Goal: Navigation & Orientation: Find specific page/section

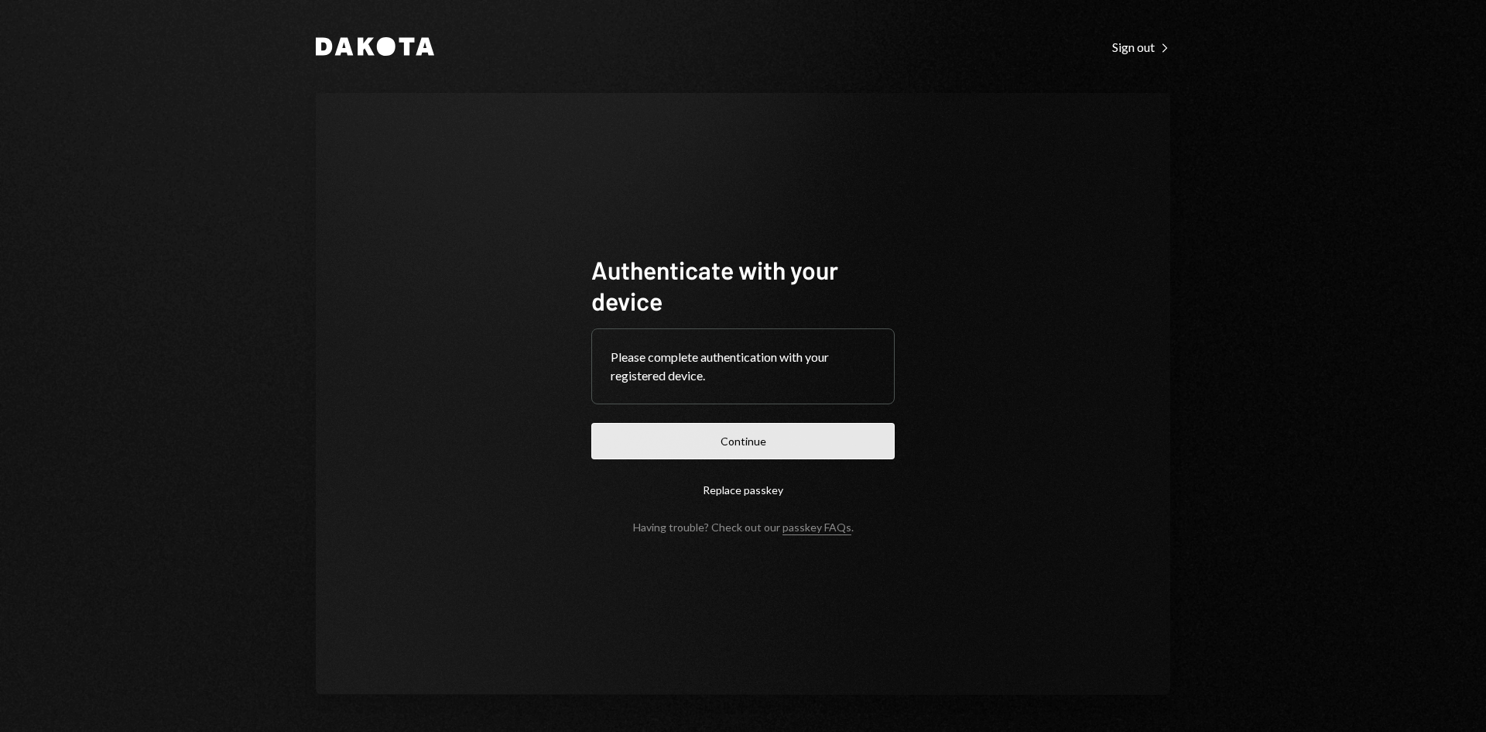
click at [775, 436] on button "Continue" at bounding box center [742, 441] width 303 height 36
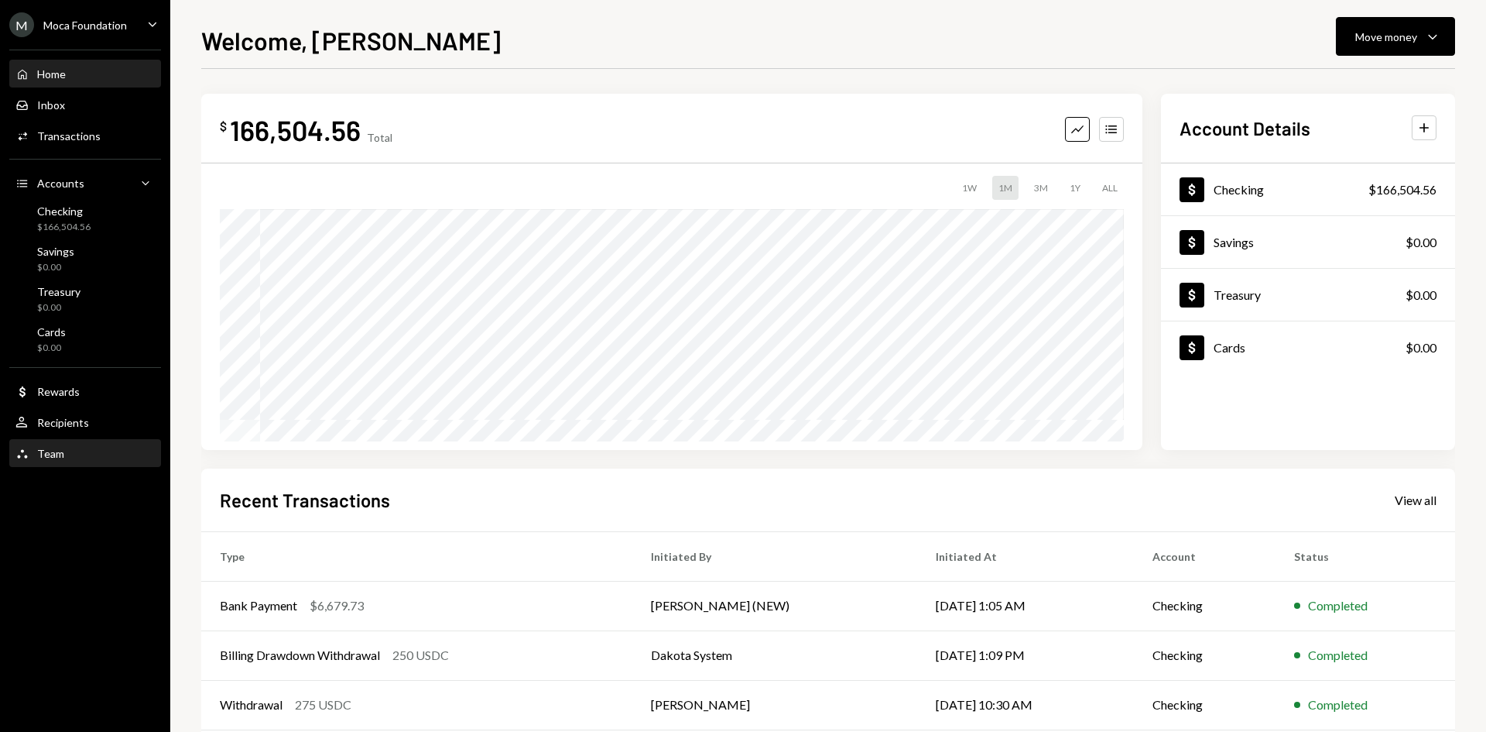
click at [49, 457] on div "Team" at bounding box center [50, 453] width 27 height 13
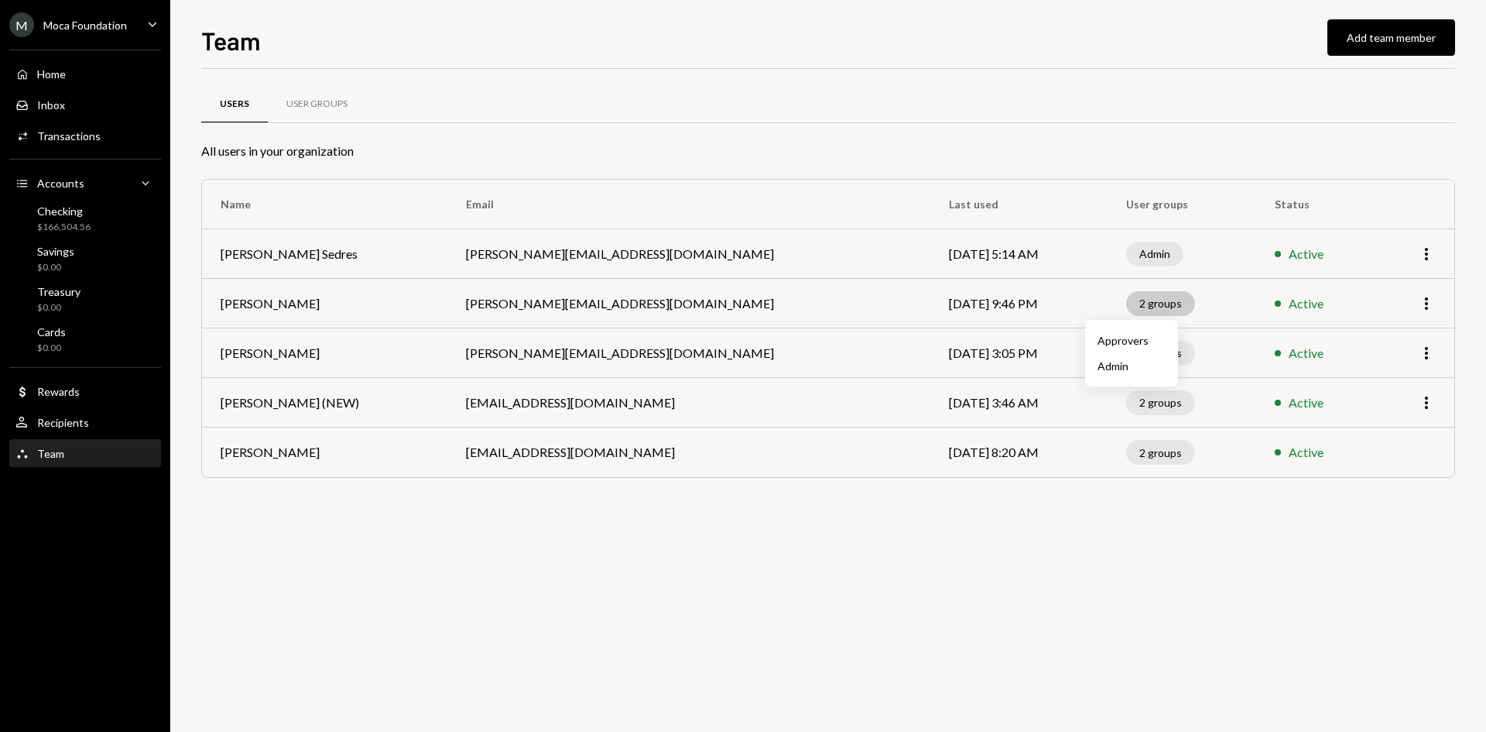
click at [1133, 303] on div "2 groups" at bounding box center [1160, 303] width 69 height 25
click at [1057, 509] on div "Users User Groups All users in your organization Name Email Last used User grou…" at bounding box center [828, 400] width 1254 height 663
